Goal: Task Accomplishment & Management: Manage account settings

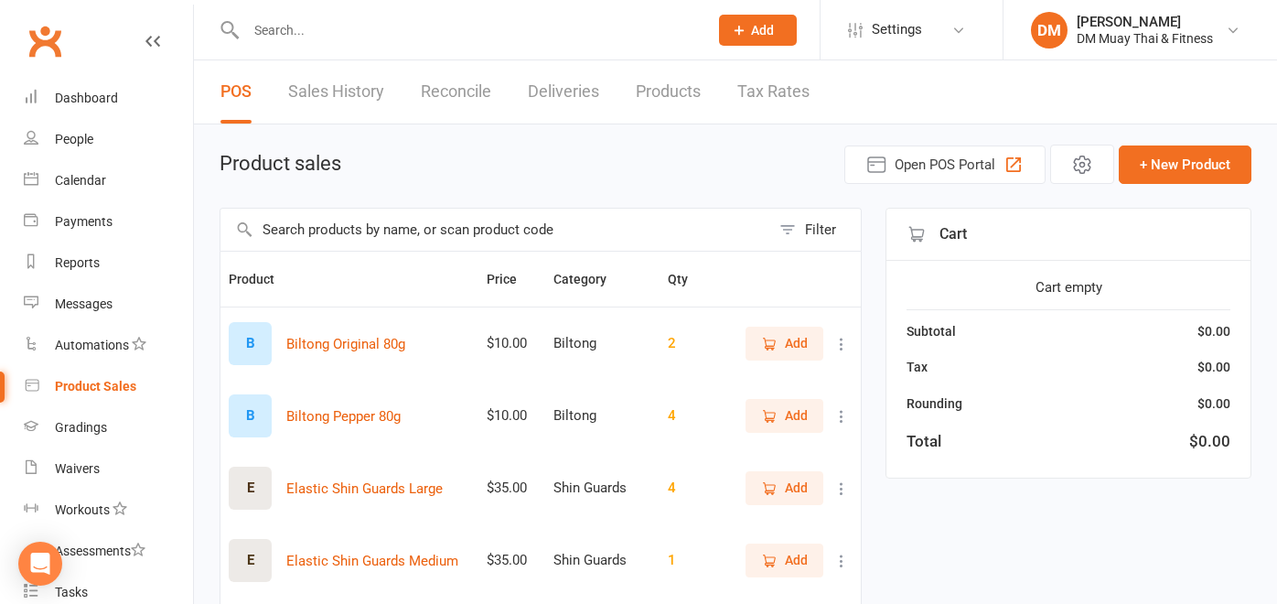
select select "100"
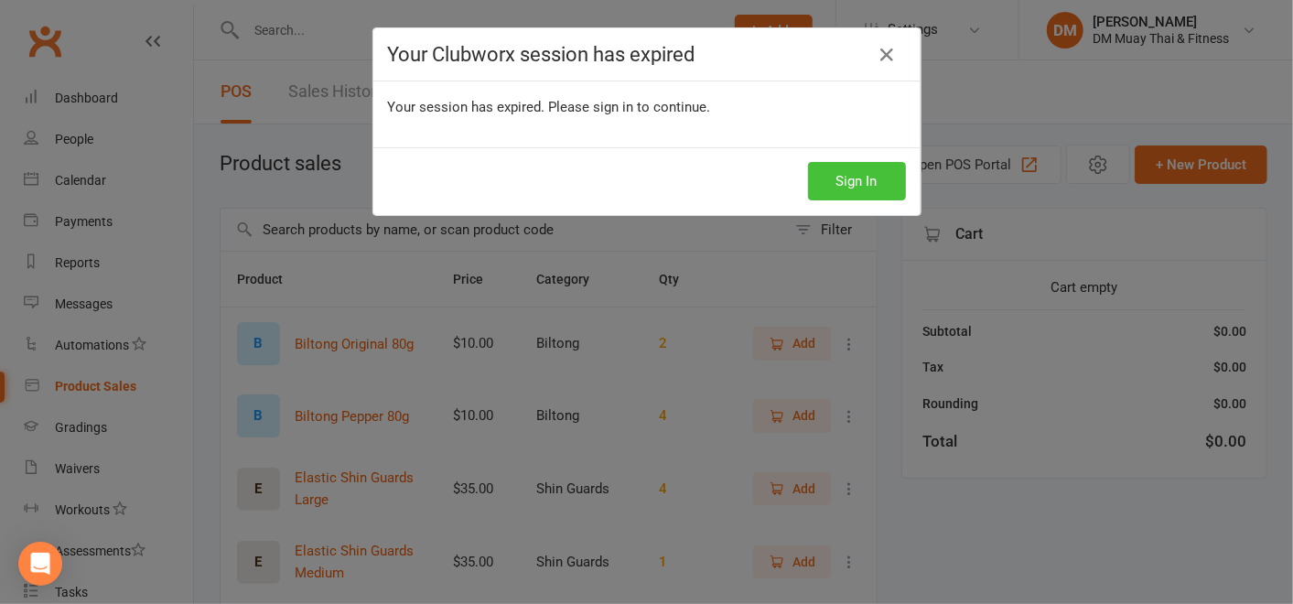
click at [839, 177] on button "Sign In" at bounding box center [857, 181] width 98 height 38
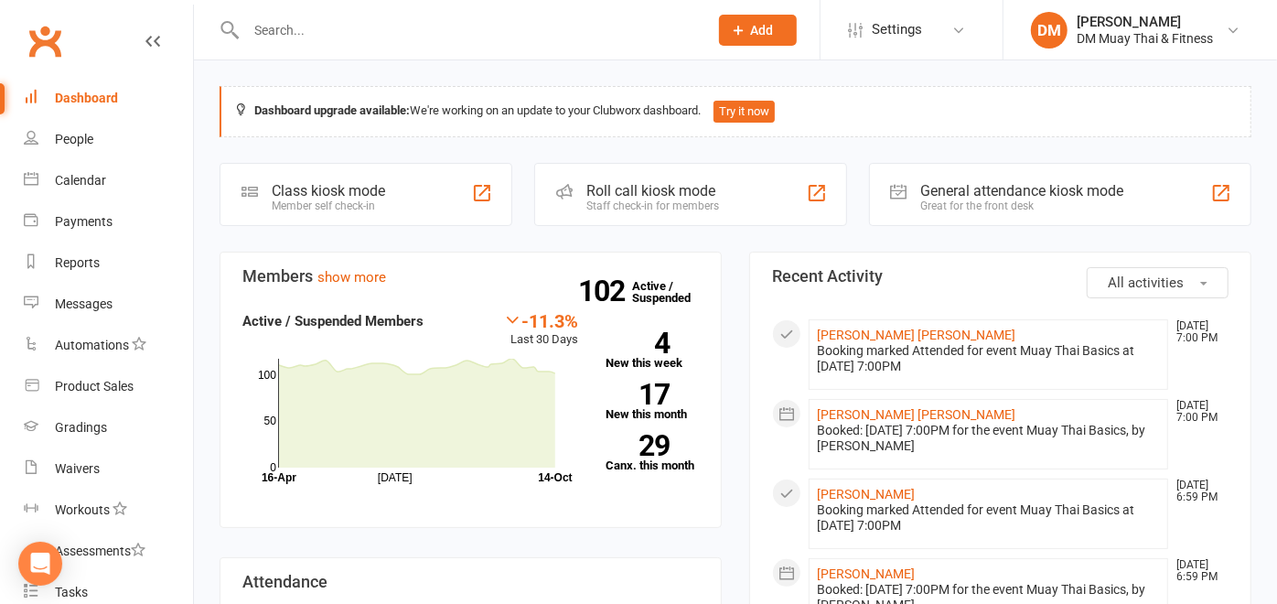
click at [297, 27] on input "text" at bounding box center [468, 30] width 455 height 26
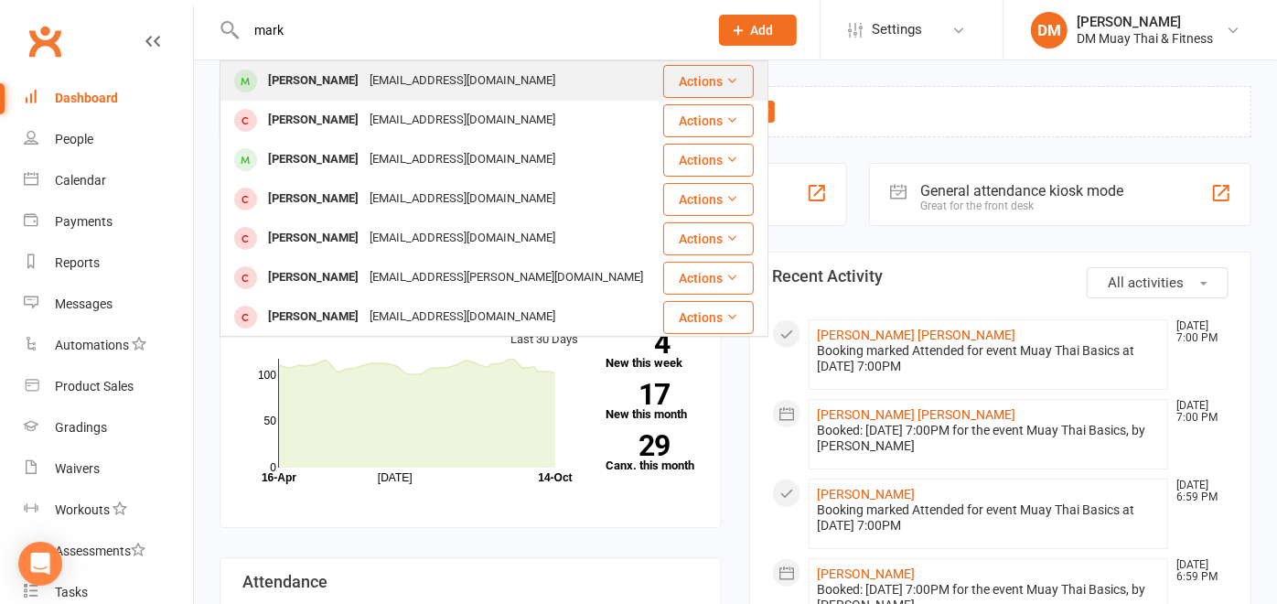
type input "mark"
click at [300, 75] on div "[PERSON_NAME]" at bounding box center [314, 81] width 102 height 27
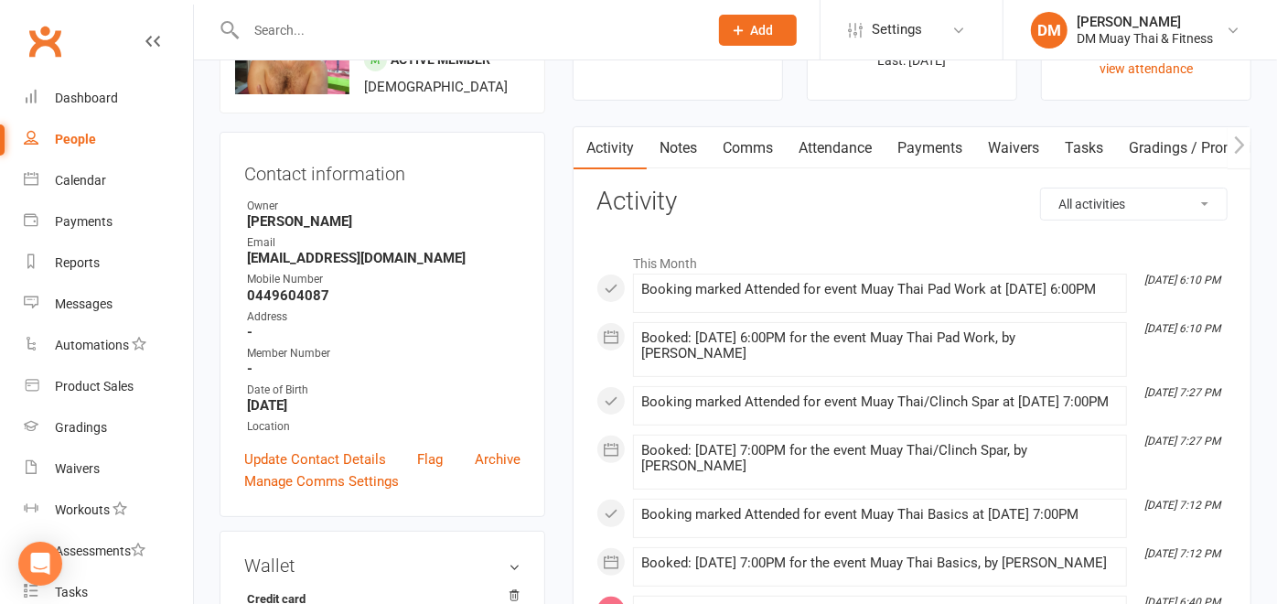
scroll to position [121, 0]
click at [923, 146] on link "Payments" at bounding box center [930, 149] width 91 height 42
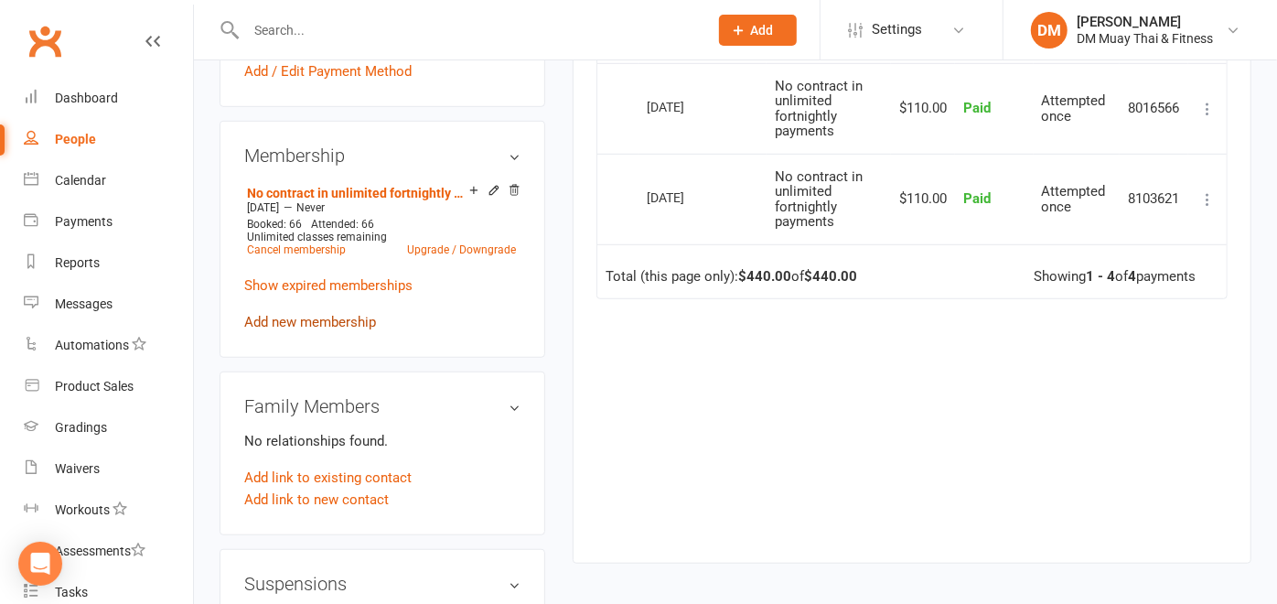
scroll to position [731, 0]
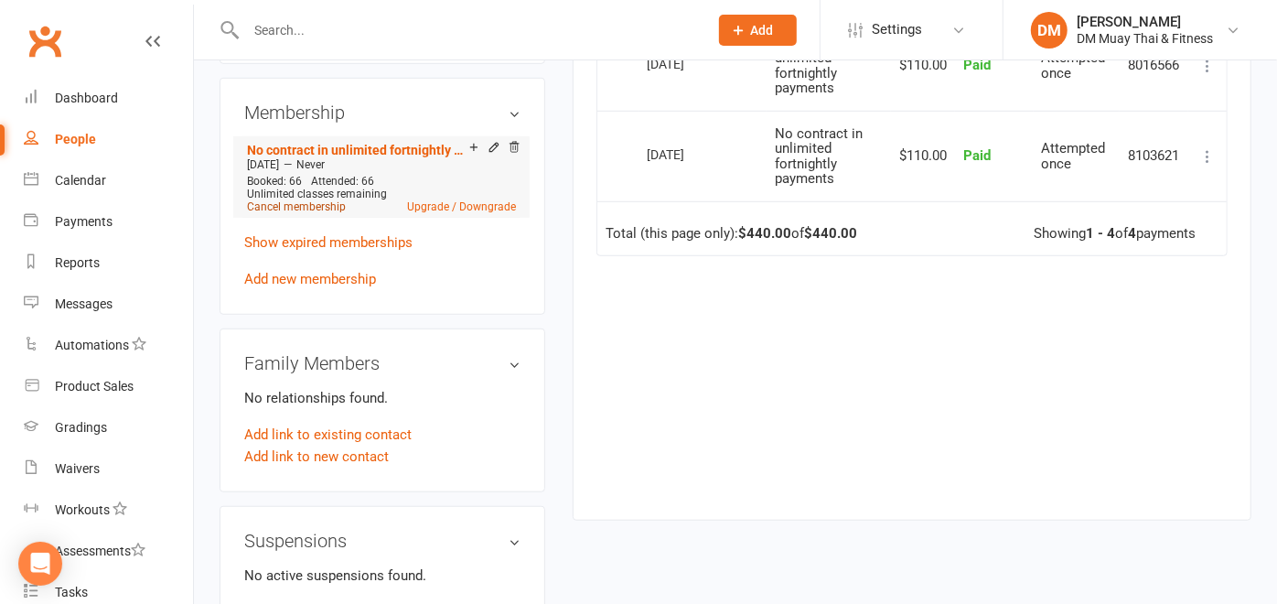
click at [301, 206] on link "Cancel membership" at bounding box center [296, 206] width 99 height 13
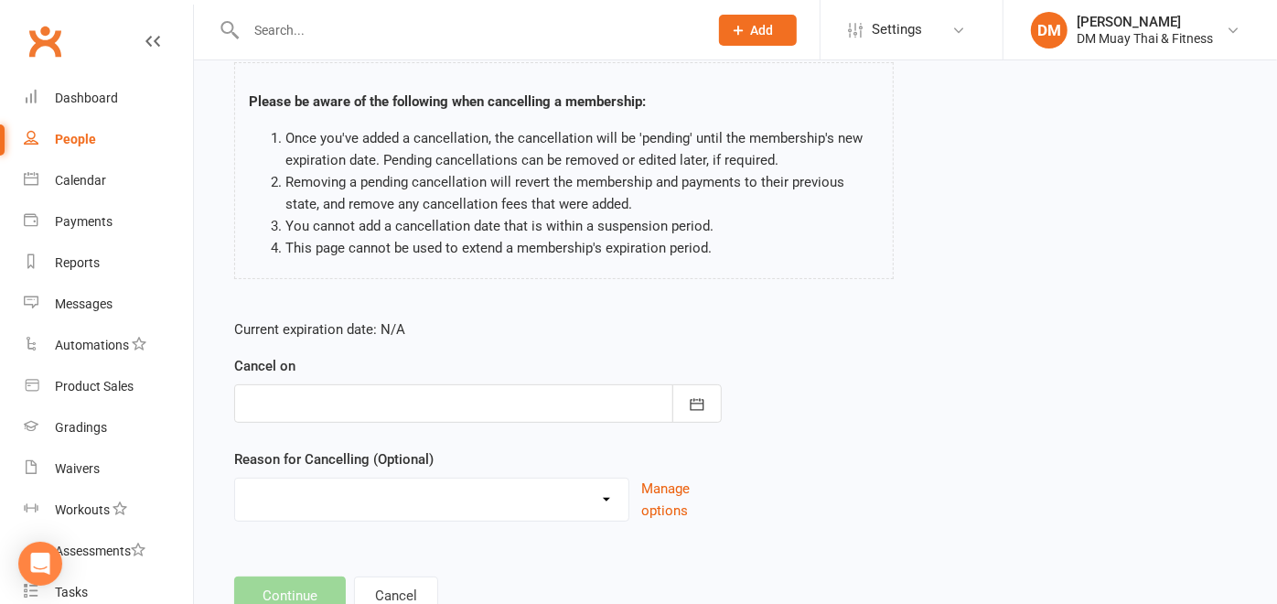
scroll to position [185, 0]
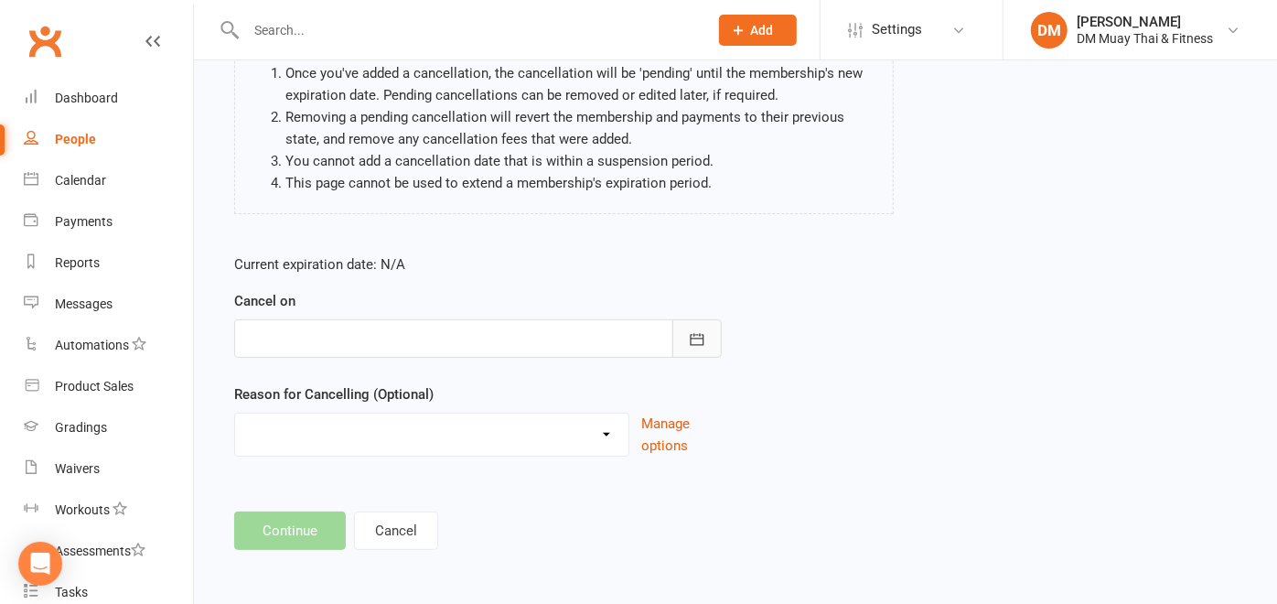
click at [697, 335] on icon "button" at bounding box center [697, 339] width 18 height 18
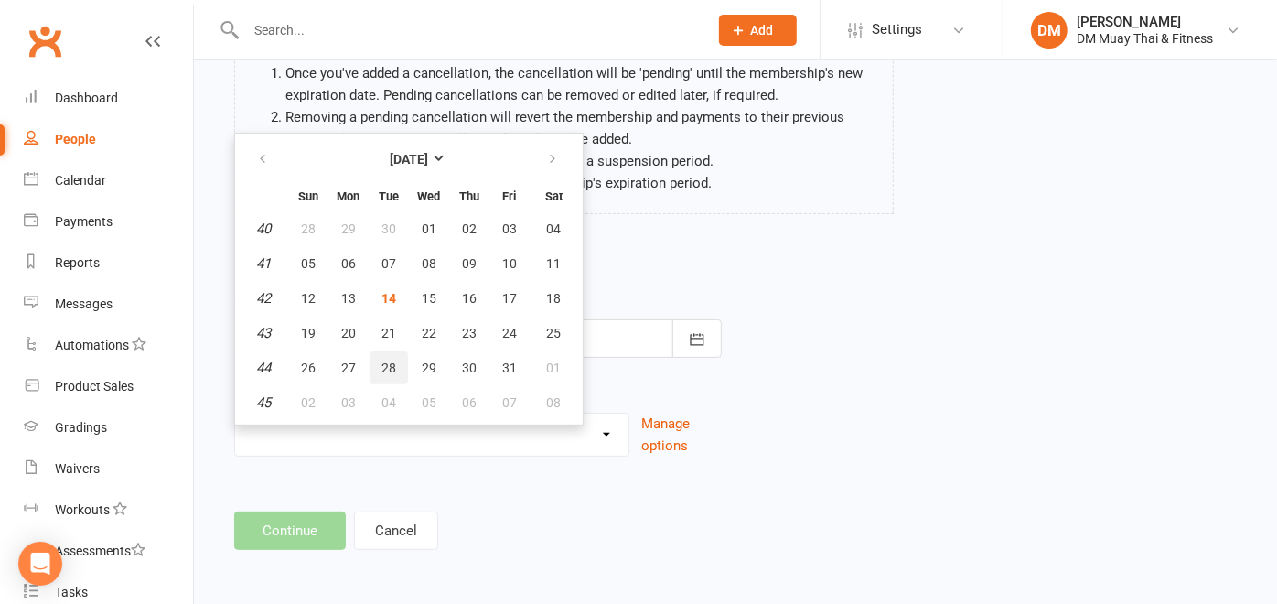
click at [388, 360] on span "28" at bounding box center [389, 367] width 15 height 15
type input "[DATE]"
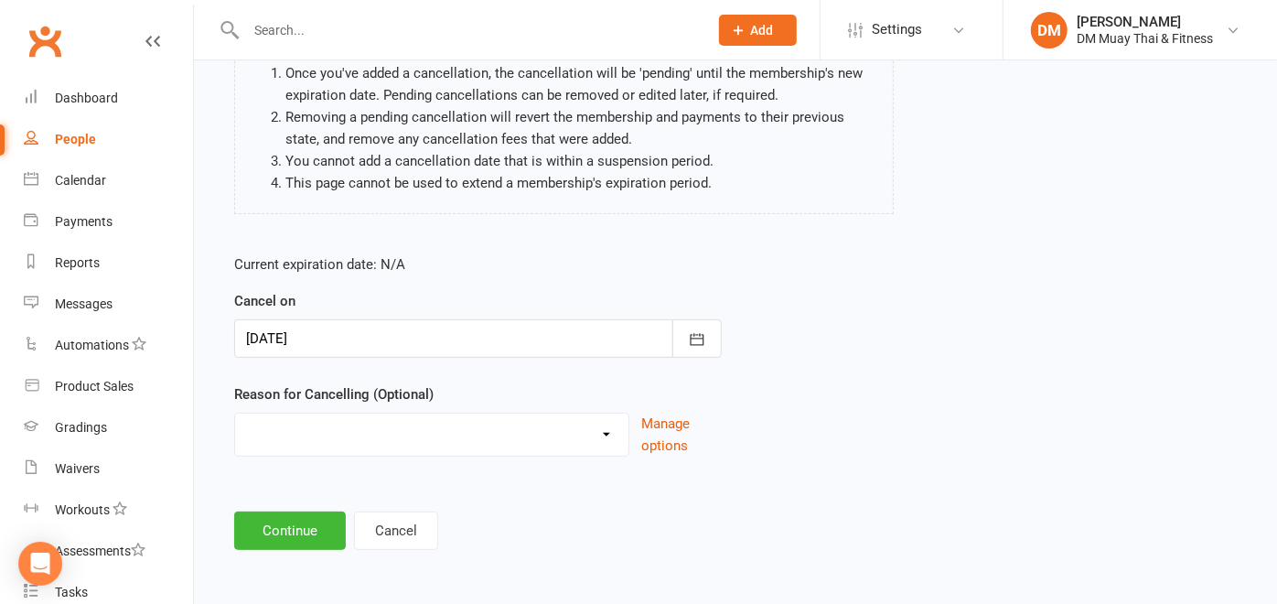
click at [583, 425] on select "Holiday Injury Other reason" at bounding box center [431, 432] width 393 height 37
select select "2"
click at [235, 414] on select "Holiday Injury Other reason" at bounding box center [431, 432] width 393 height 37
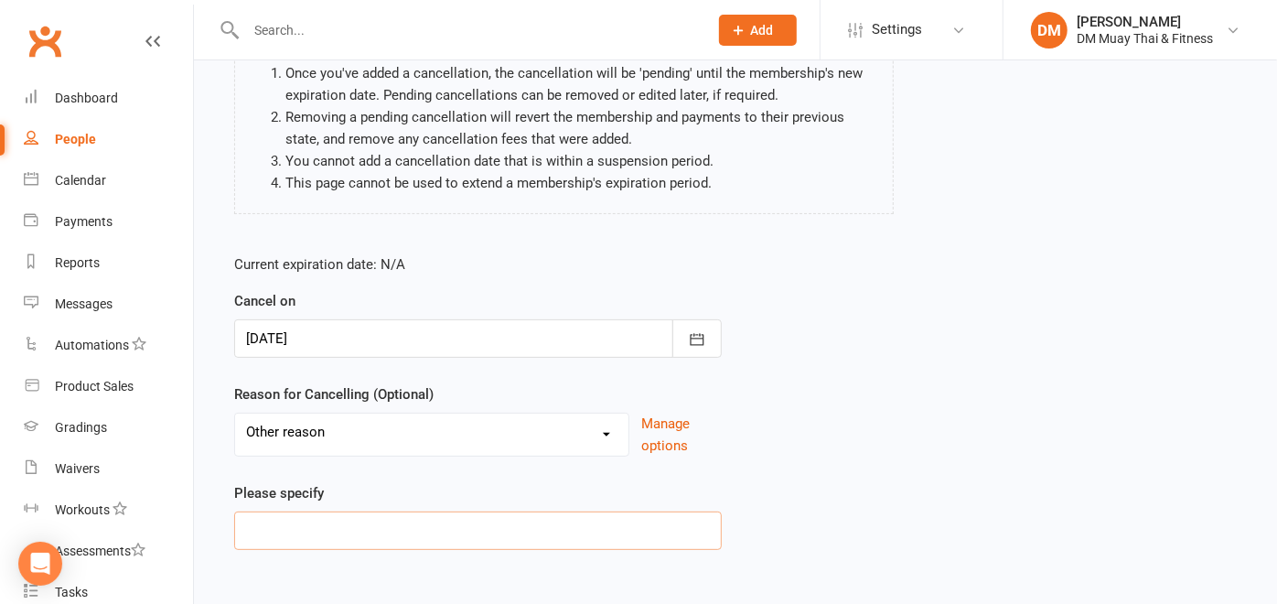
click at [329, 521] on input at bounding box center [478, 530] width 488 height 38
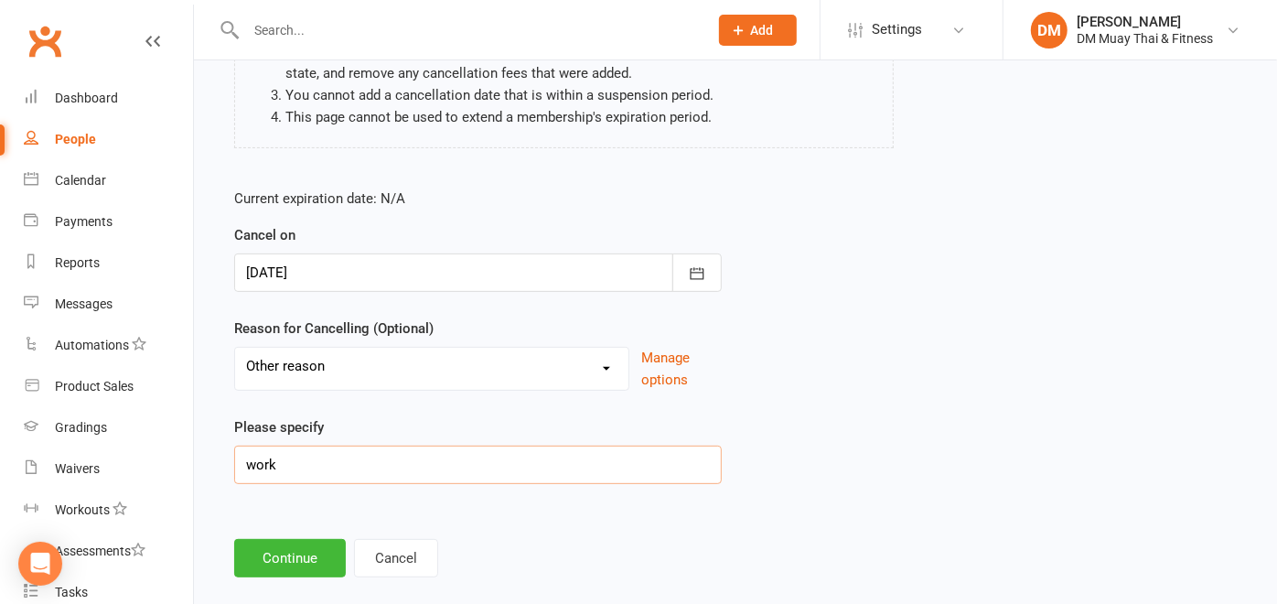
scroll to position [277, 0]
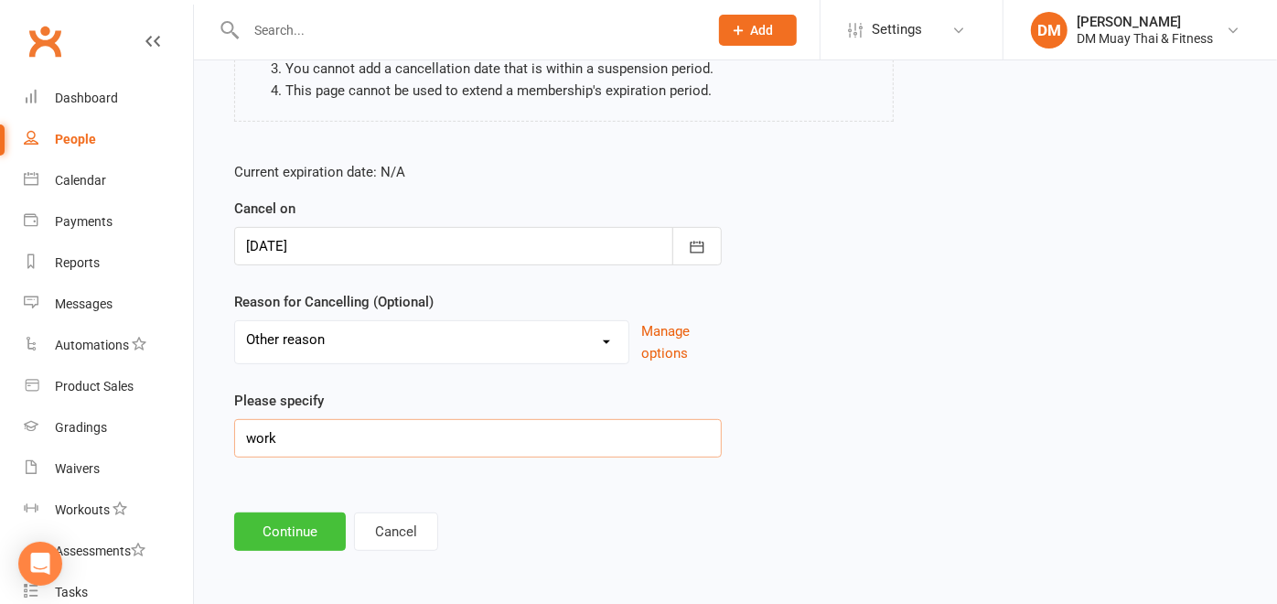
type input "work"
click at [279, 532] on button "Continue" at bounding box center [290, 531] width 112 height 38
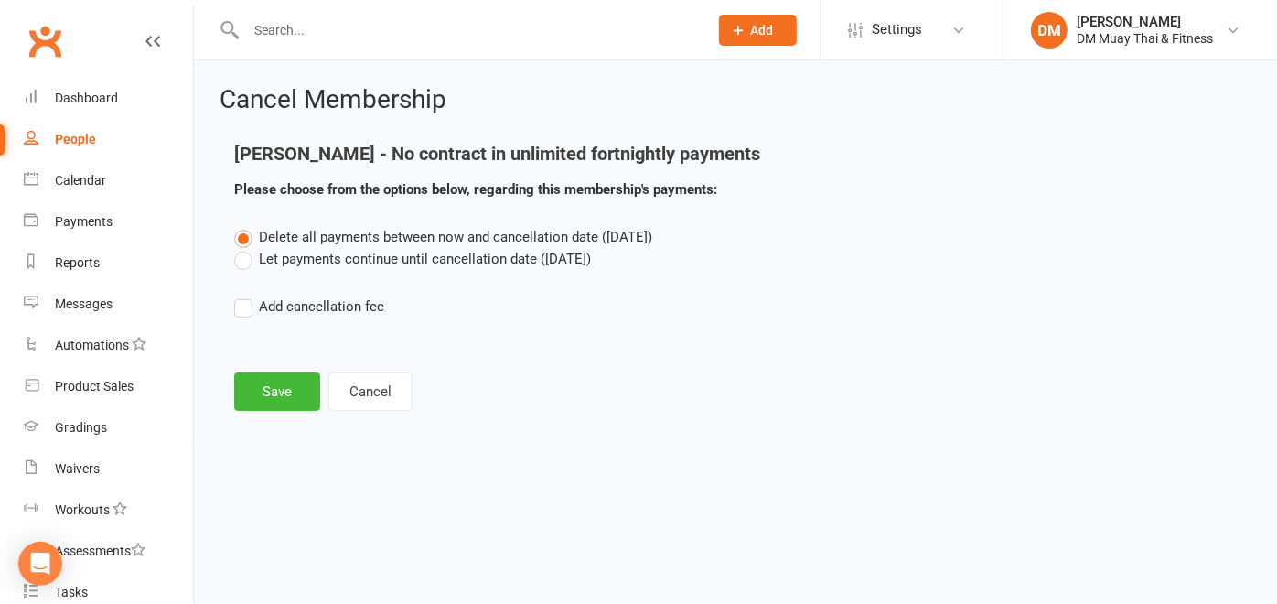
scroll to position [0, 0]
click at [244, 259] on label "Let payments continue until cancellation date ([DATE])" at bounding box center [412, 259] width 357 height 22
click at [244, 248] on input "Let payments continue until cancellation date ([DATE])" at bounding box center [240, 248] width 12 height 0
click at [277, 382] on button "Save" at bounding box center [277, 391] width 86 height 38
